Goal: Task Accomplishment & Management: Manage account settings

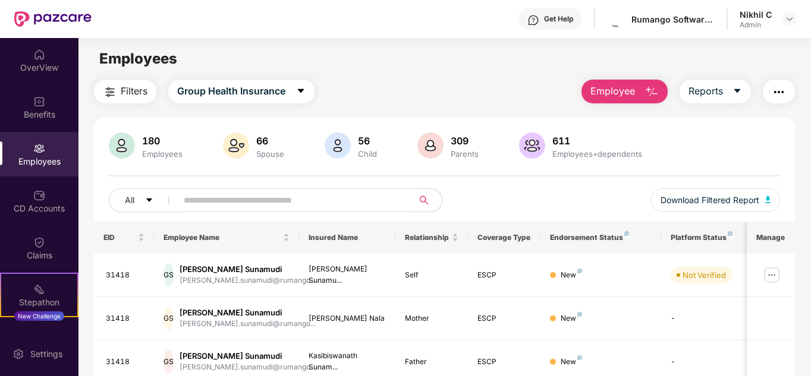
click at [184, 199] on input "text" at bounding box center [290, 200] width 213 height 18
type input "******"
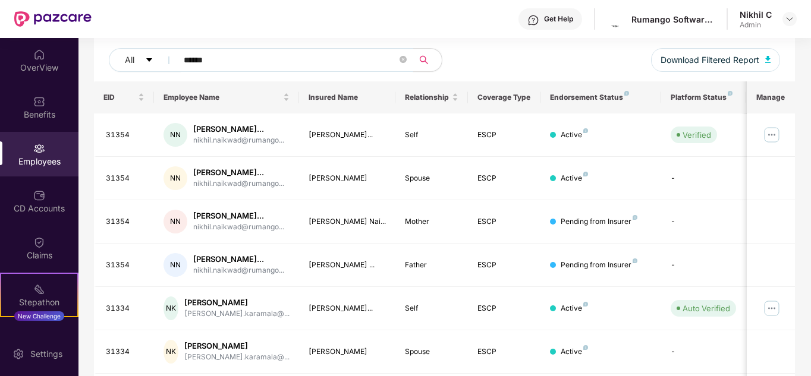
scroll to position [146, 0]
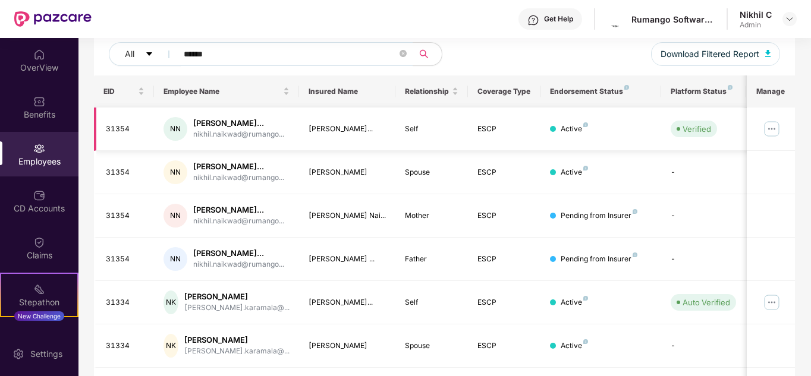
click at [776, 127] on img at bounding box center [771, 128] width 19 height 19
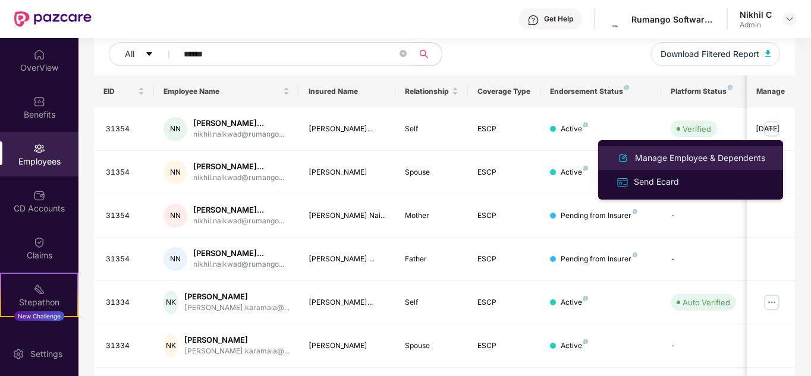
click at [732, 156] on div "Manage Employee & Dependents" at bounding box center [699, 158] width 135 height 13
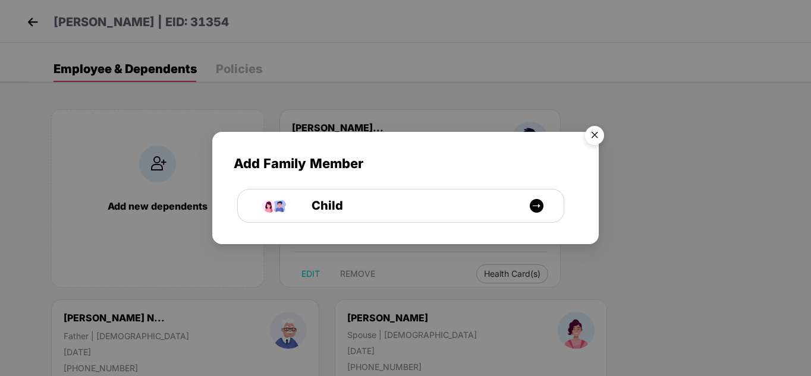
click at [592, 142] on img "Close" at bounding box center [594, 137] width 33 height 33
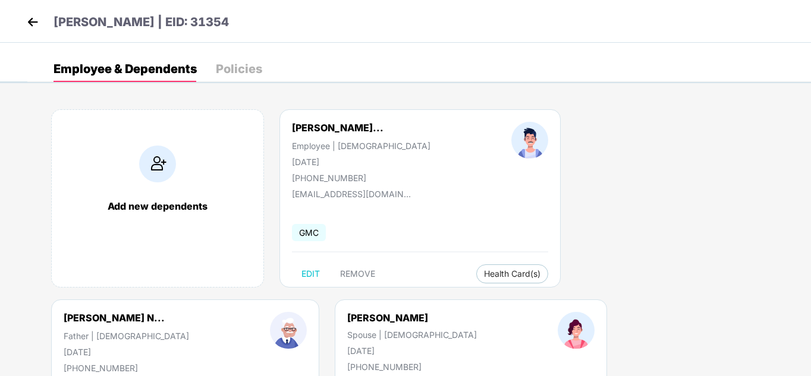
scroll to position [34, 0]
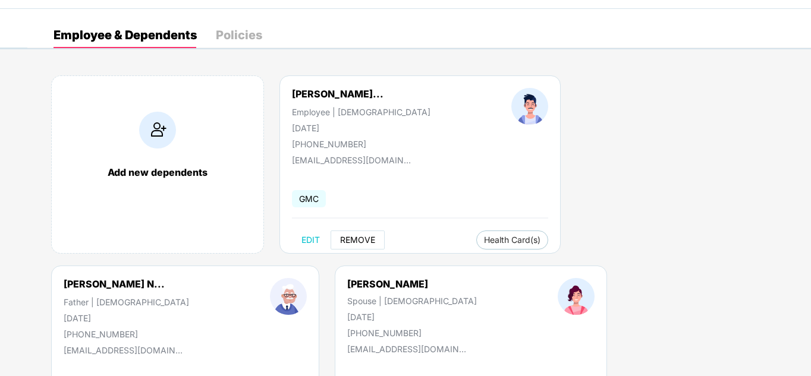
click at [363, 239] on span "REMOVE" at bounding box center [357, 240] width 35 height 10
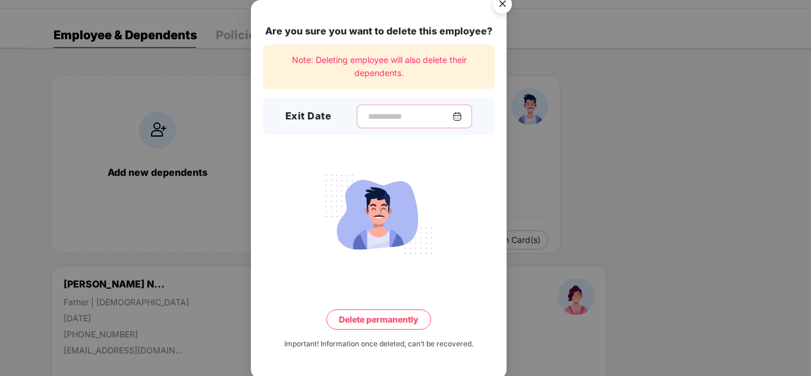
click at [367, 116] on input at bounding box center [410, 117] width 86 height 12
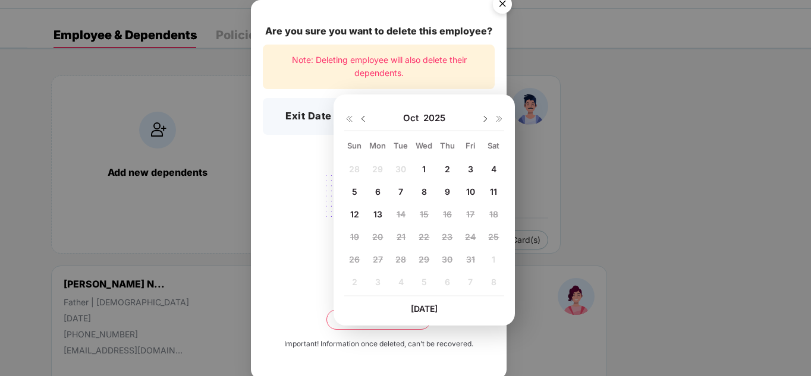
click at [379, 215] on span "13" at bounding box center [377, 214] width 9 height 10
type input "**********"
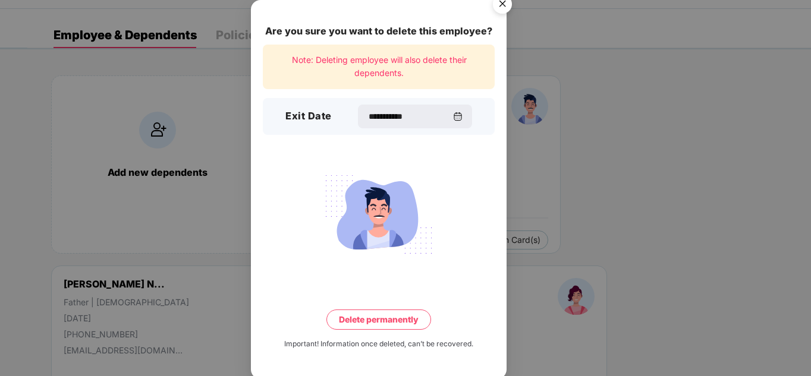
click at [376, 318] on button "Delete permanently" at bounding box center [378, 320] width 105 height 20
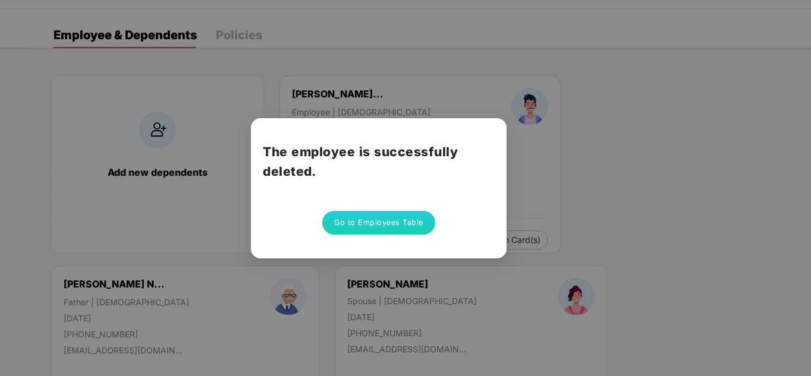
click at [387, 218] on button "Go to Employees Table" at bounding box center [378, 223] width 113 height 24
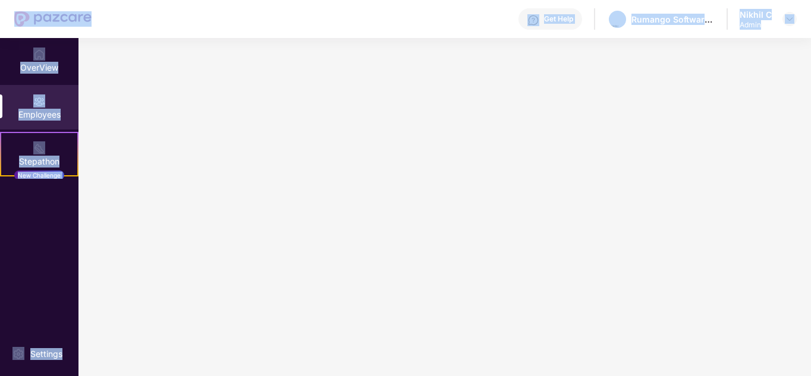
click at [387, 218] on main at bounding box center [444, 207] width 732 height 338
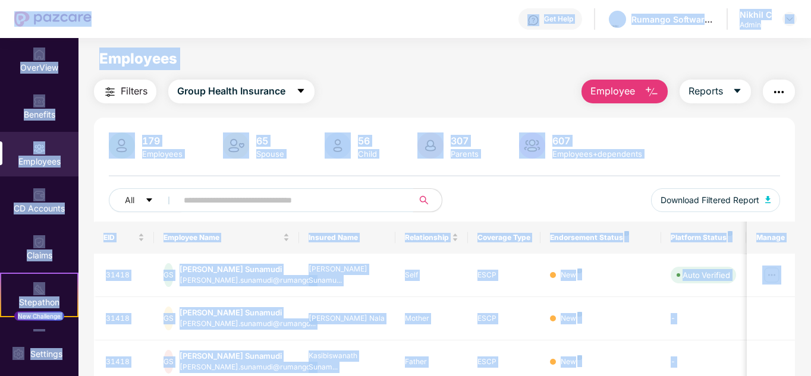
click at [353, 201] on input "text" at bounding box center [290, 200] width 213 height 18
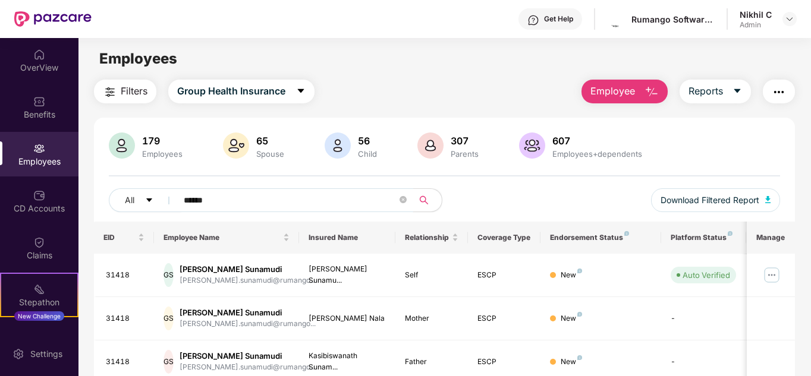
type input "******"
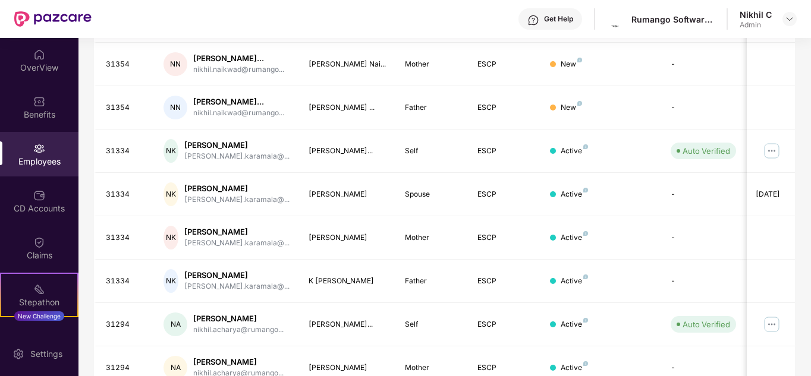
scroll to position [354, 0]
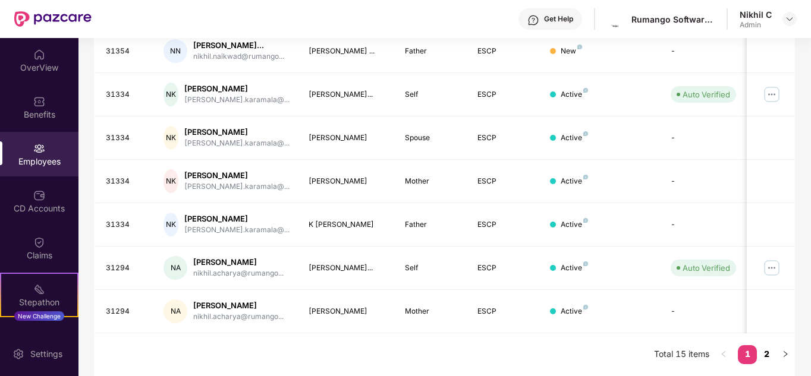
click at [767, 353] on link "2" at bounding box center [766, 354] width 19 height 18
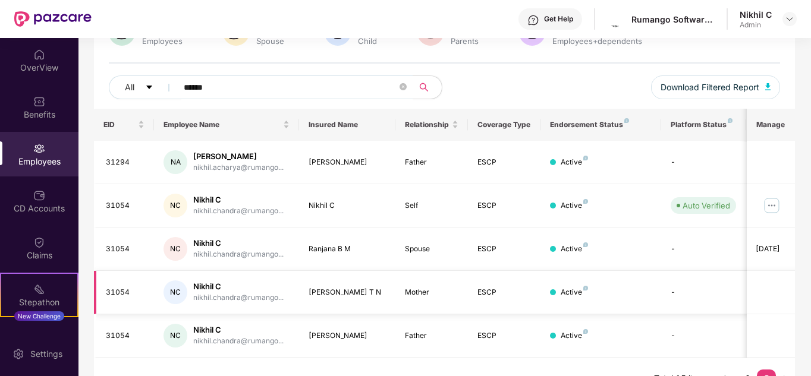
scroll to position [0, 0]
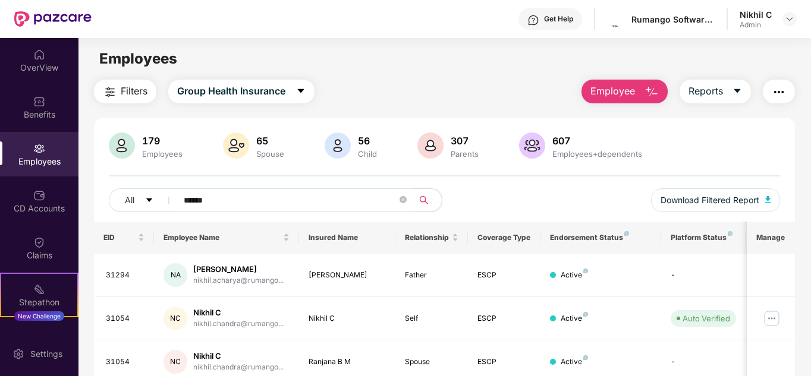
click at [55, 162] on div "Employees" at bounding box center [39, 162] width 78 height 12
click at [402, 200] on icon "close-circle" at bounding box center [402, 199] width 7 height 7
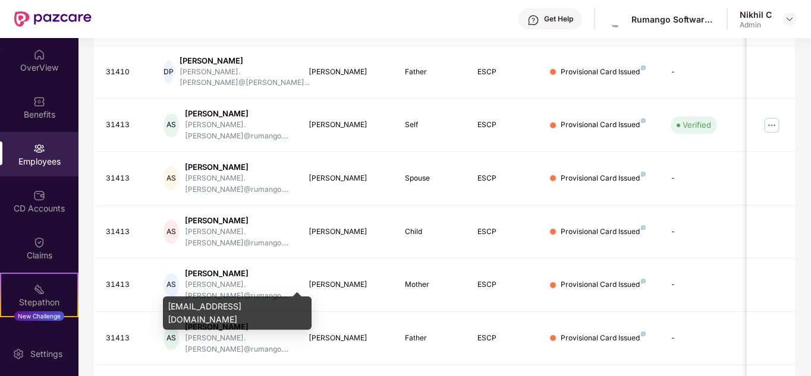
scroll to position [354, 0]
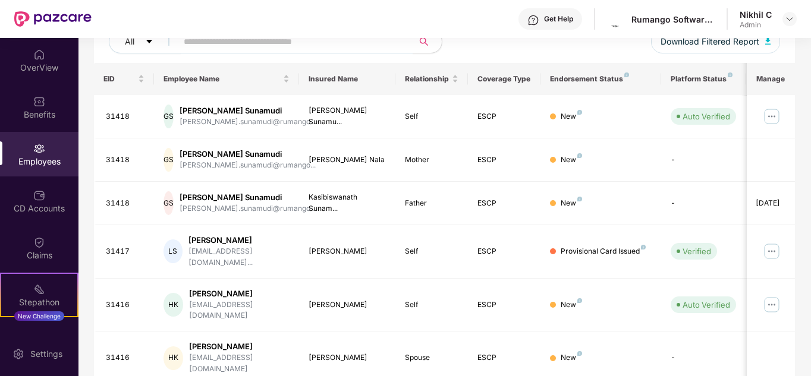
scroll to position [159, 0]
